Goal: Use online tool/utility: Utilize a website feature to perform a specific function

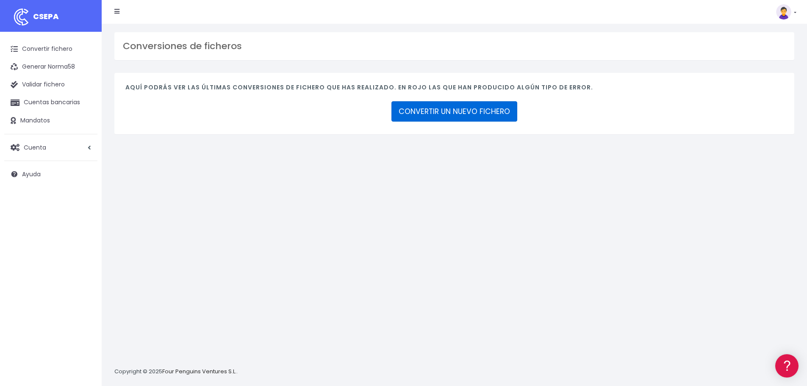
click at [451, 110] on link "CONVERTIR UN NUEVO FICHERO" at bounding box center [455, 111] width 126 height 20
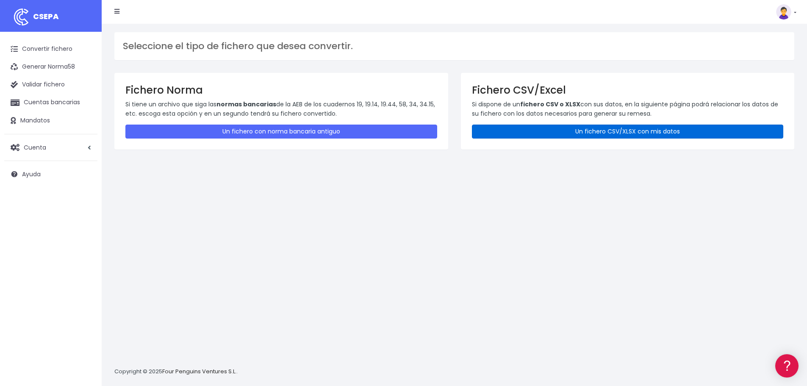
click at [555, 125] on link "Un fichero CSV/XLSX con mis datos" at bounding box center [628, 132] width 312 height 14
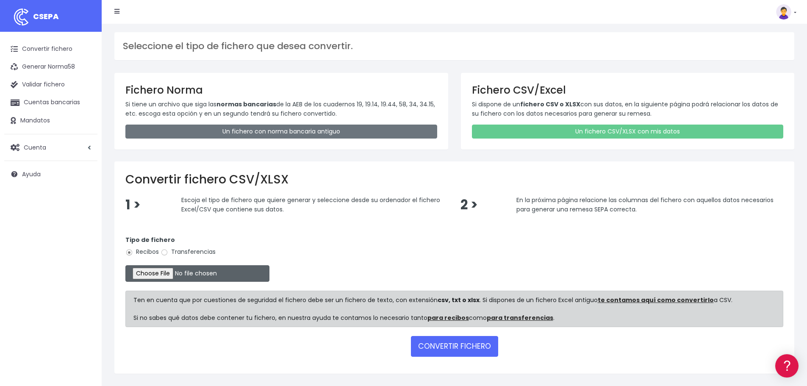
click at [174, 277] on input "file" at bounding box center [197, 273] width 144 height 17
type input "C:\fakepath\Remesa Cobros Confort+ 18082025.xlsx"
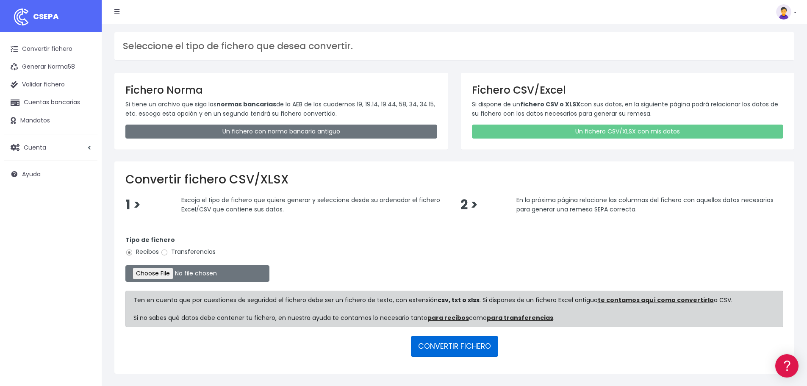
click at [430, 347] on button "CONVERTIR FICHERO" at bounding box center [454, 346] width 87 height 20
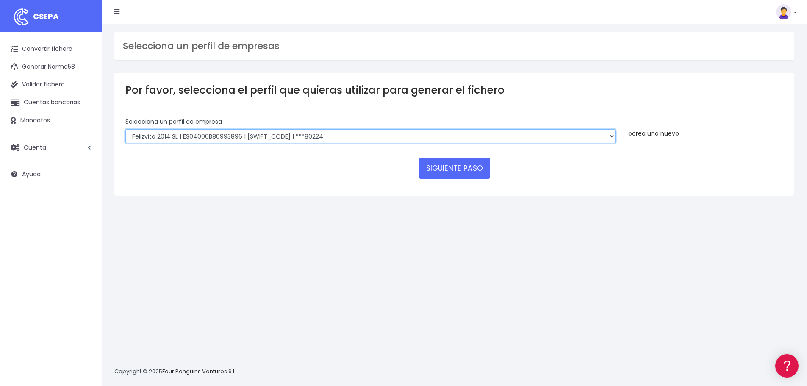
click at [364, 131] on select "Felizvita 2014 SL | ES04000B86993896 | CAIXESBBXXX | ***80224 CUIDA CARE MARKET…" at bounding box center [370, 136] width 490 height 14
select select "1688"
click at [125, 129] on select "Felizvita 2014 SL | ES04000B86993896 | CAIXESBBXXX | ***80224 CUIDA CARE MARKET…" at bounding box center [370, 136] width 490 height 14
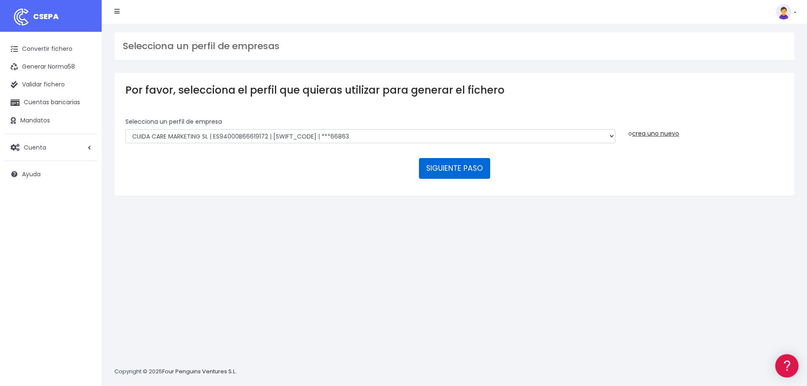
click at [437, 168] on button "SIGUIENTE PASO" at bounding box center [454, 168] width 71 height 20
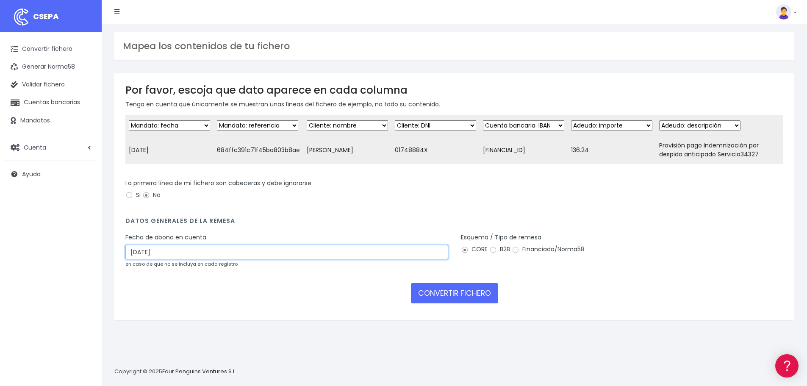
click at [171, 255] on input "20/08/2025" at bounding box center [286, 252] width 323 height 14
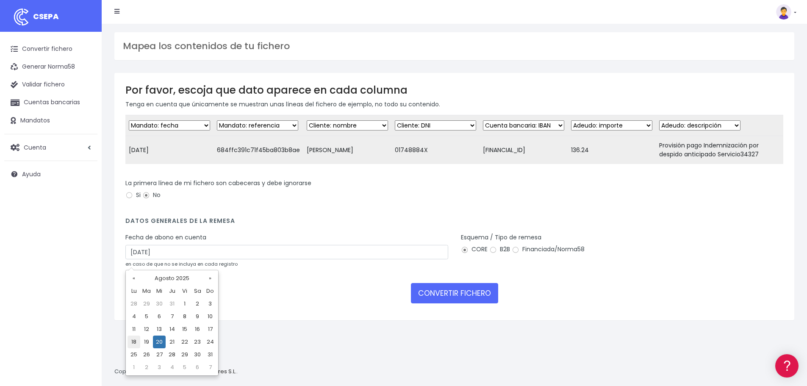
click at [131, 338] on td "18" at bounding box center [134, 342] width 13 height 13
type input "18/08/2025"
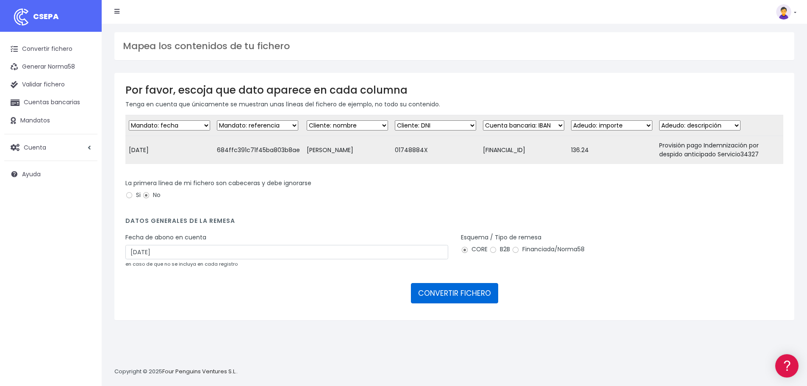
click at [445, 302] on button "CONVERTIR FICHERO" at bounding box center [454, 293] width 87 height 20
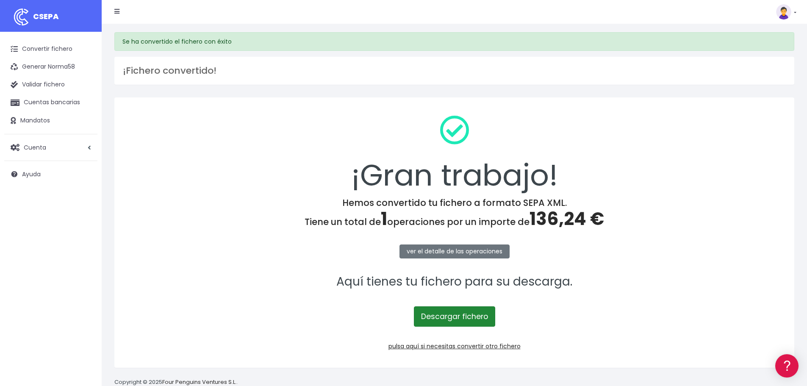
click at [454, 320] on link "Descargar fichero" at bounding box center [454, 316] width 81 height 20
click at [460, 350] on link "pulsa aquí si necesitas convertir otro fichero" at bounding box center [455, 346] width 132 height 8
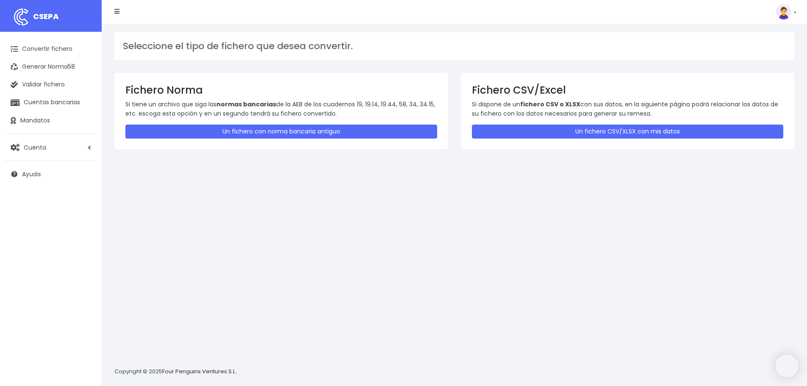
click at [459, 349] on div "Seleccione el tipo de fichero que desea convertir. Fichero Norma Si tiene un ar…" at bounding box center [454, 205] width 705 height 362
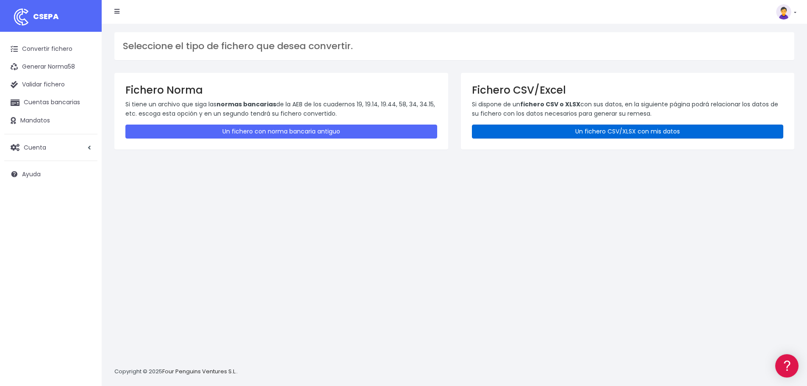
click at [586, 131] on link "Un fichero CSV/XLSX con mis datos" at bounding box center [628, 132] width 312 height 14
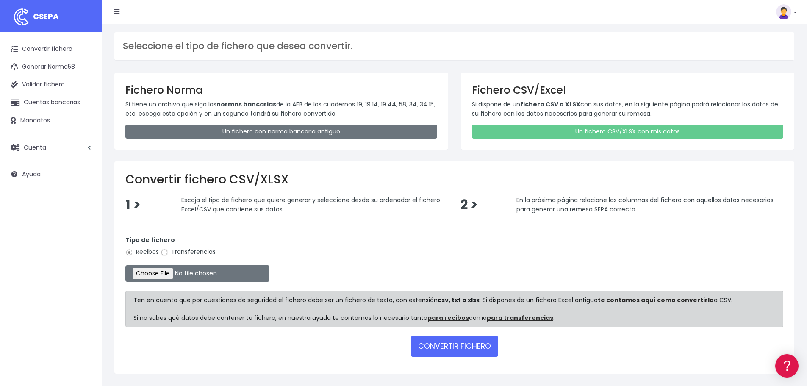
click at [166, 250] on input "Transferencias" at bounding box center [165, 253] width 8 height 8
radio input "true"
click at [177, 270] on input "file" at bounding box center [197, 273] width 144 height 17
type input "C:\fakepath\Remesa Pagos Confort^M 18082025.xlsx"
click at [463, 343] on button "CONVERTIR FICHERO" at bounding box center [454, 346] width 87 height 20
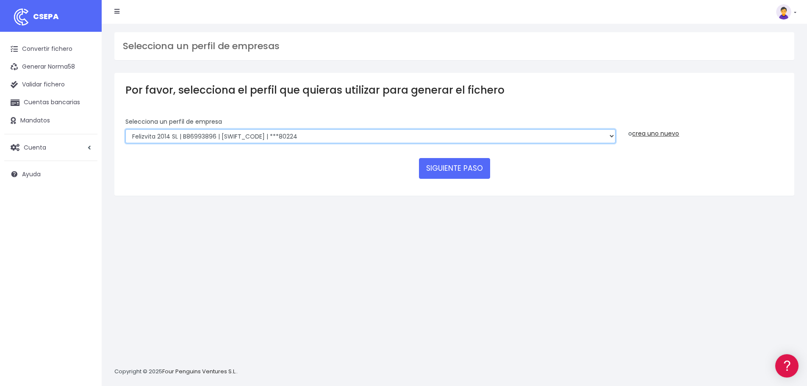
click at [373, 130] on select "Felizvita 2014 SL | B86993896 | CAIXESBBXXX | ***80224 Assisvita Asistencia S.L…" at bounding box center [370, 136] width 490 height 14
select select "1686"
click at [125, 129] on select "Felizvita 2014 SL | B86993896 | CAIXESBBXXX | ***80224 Assisvita Asistencia S.L…" at bounding box center [370, 136] width 490 height 14
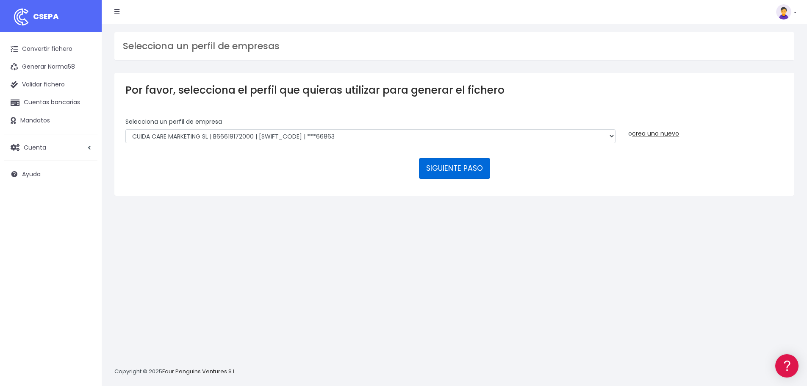
click at [461, 172] on button "SIGUIENTE PASO" at bounding box center [454, 168] width 71 height 20
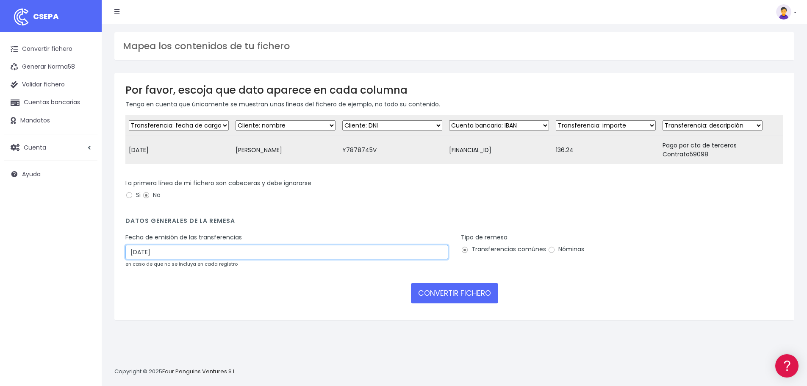
click at [178, 257] on input "20/08/2025" at bounding box center [286, 252] width 323 height 14
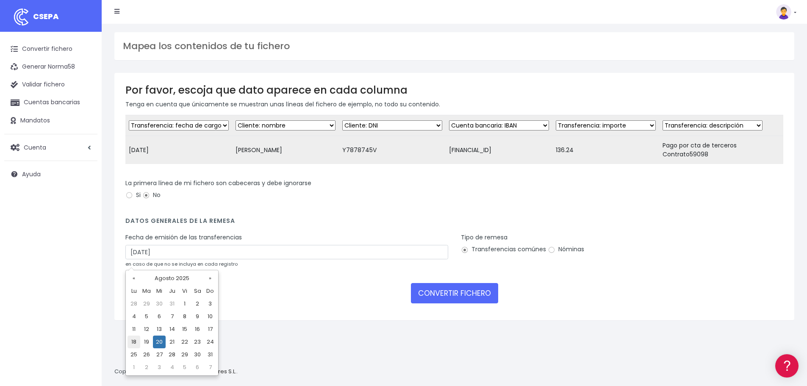
click at [133, 339] on td "18" at bounding box center [134, 342] width 13 height 13
type input "18/08/2025"
click at [549, 254] on input "Nóminas" at bounding box center [552, 250] width 8 height 8
radio input "true"
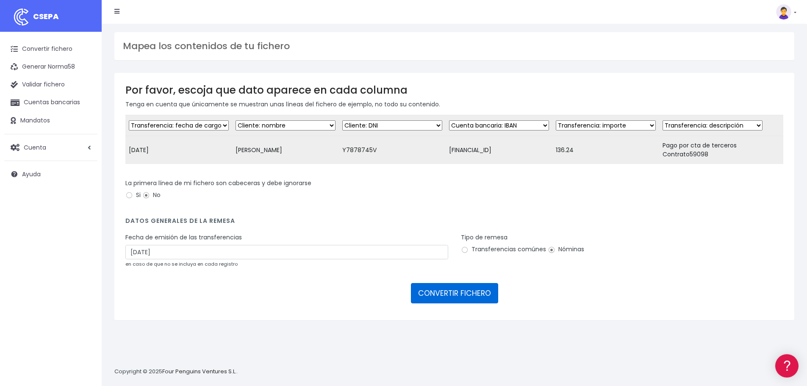
click at [473, 302] on button "CONVERTIR FICHERO" at bounding box center [454, 293] width 87 height 20
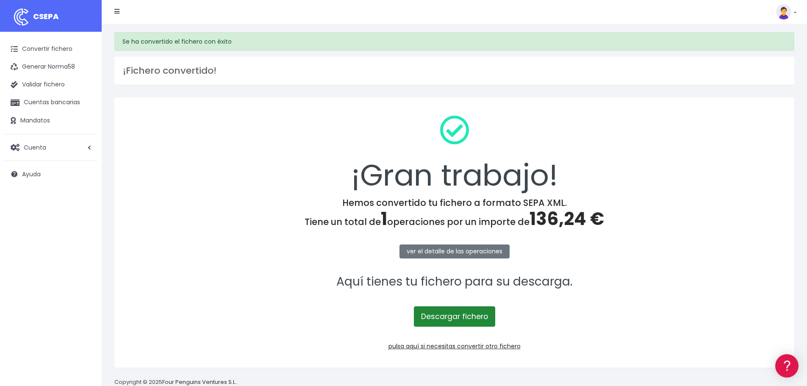
click at [466, 318] on link "Descargar fichero" at bounding box center [454, 316] width 81 height 20
